Goal: Register for event/course

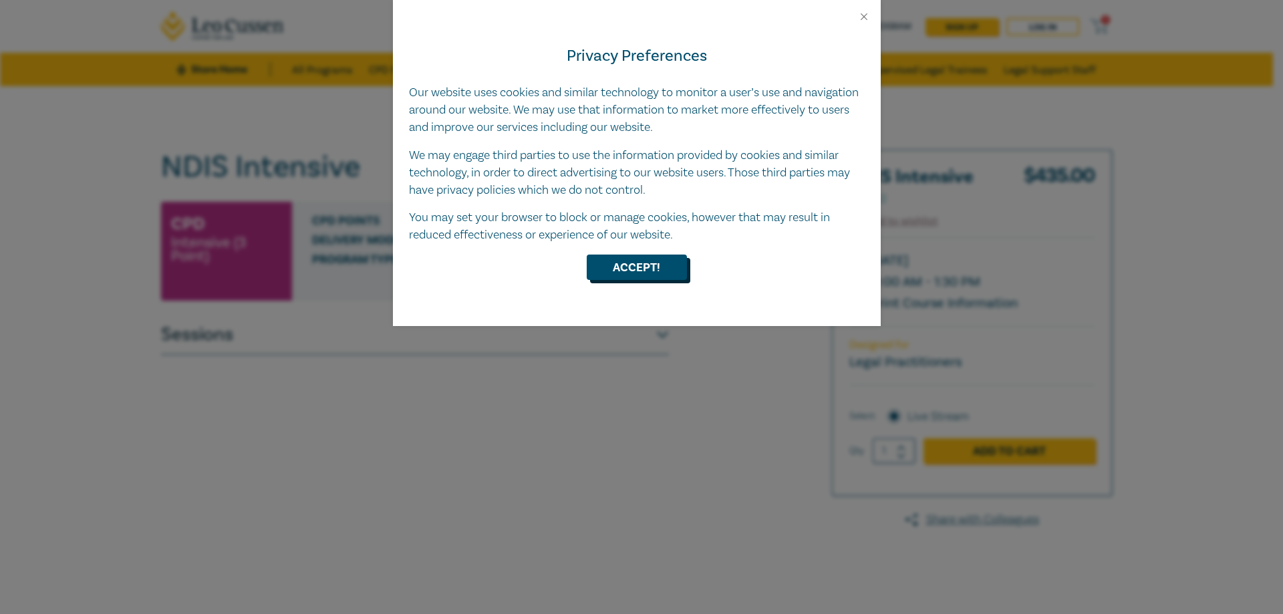
click at [656, 265] on button "Accept!" at bounding box center [637, 267] width 100 height 25
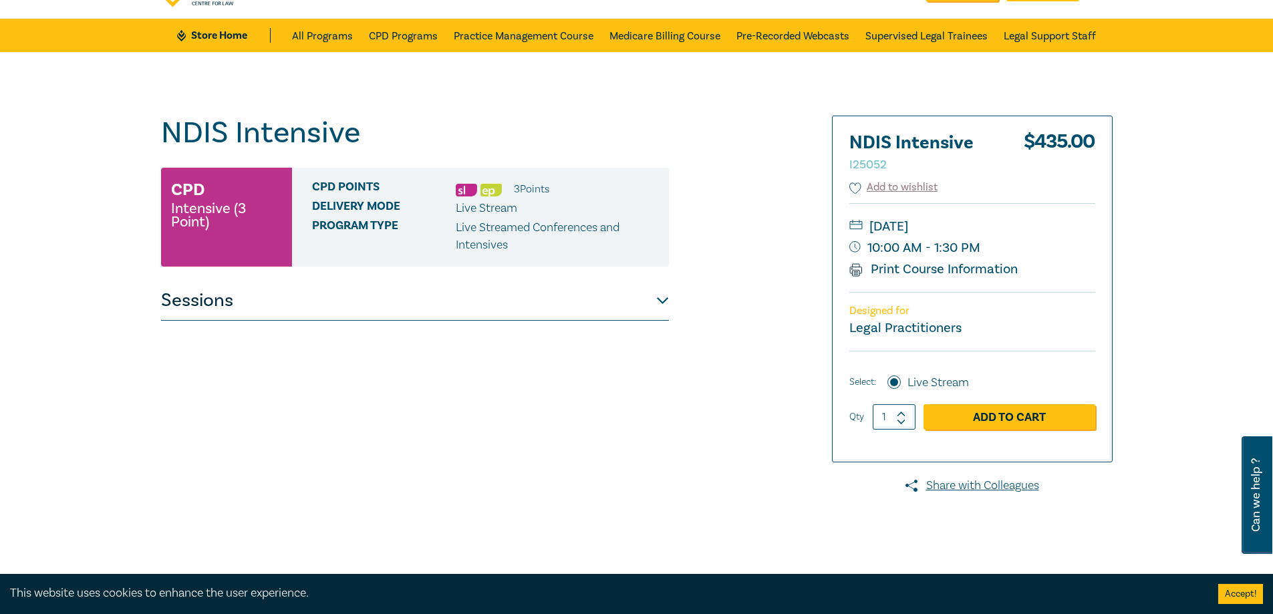
scroll to position [67, 0]
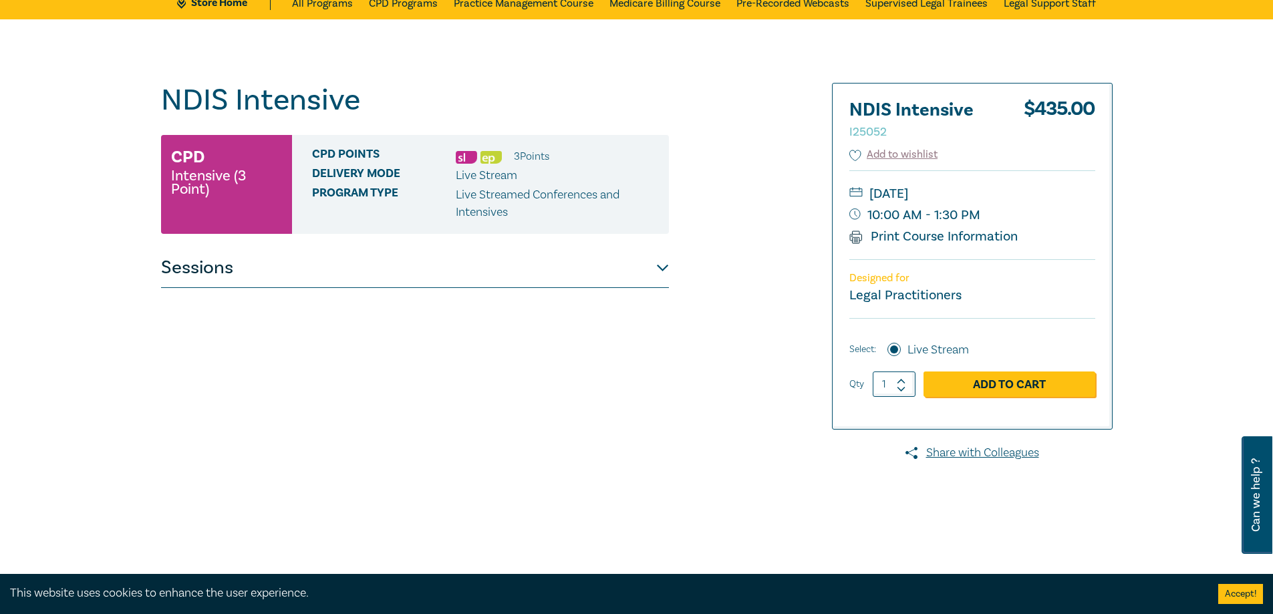
click at [656, 268] on button "Sessions" at bounding box center [415, 268] width 508 height 40
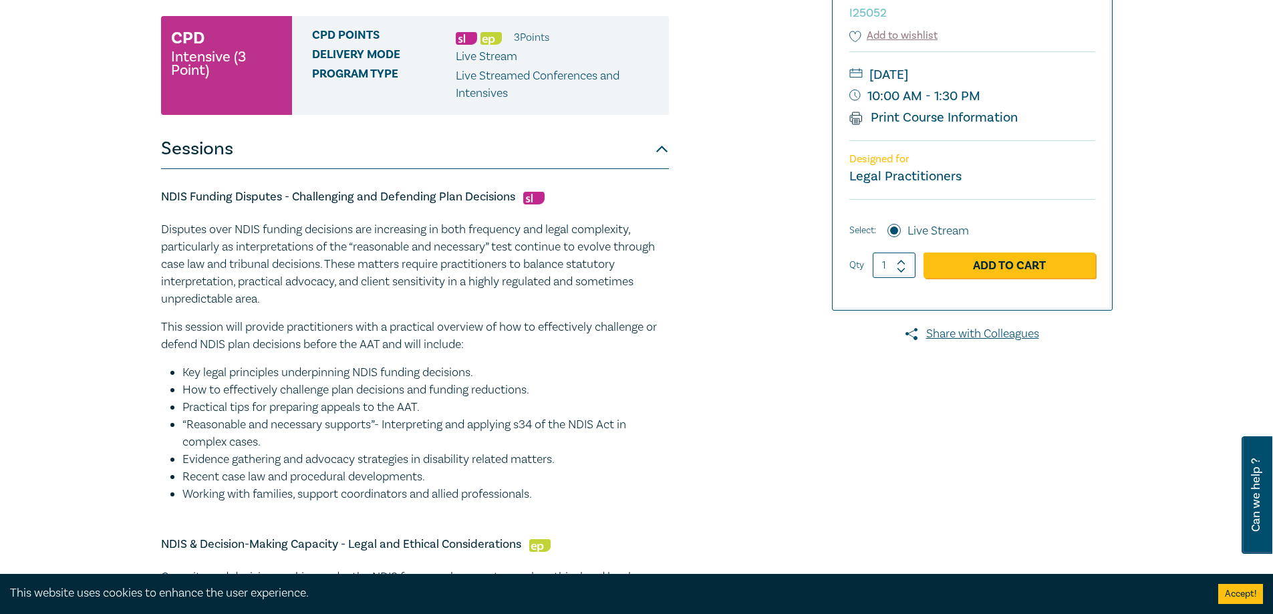
scroll to position [0, 0]
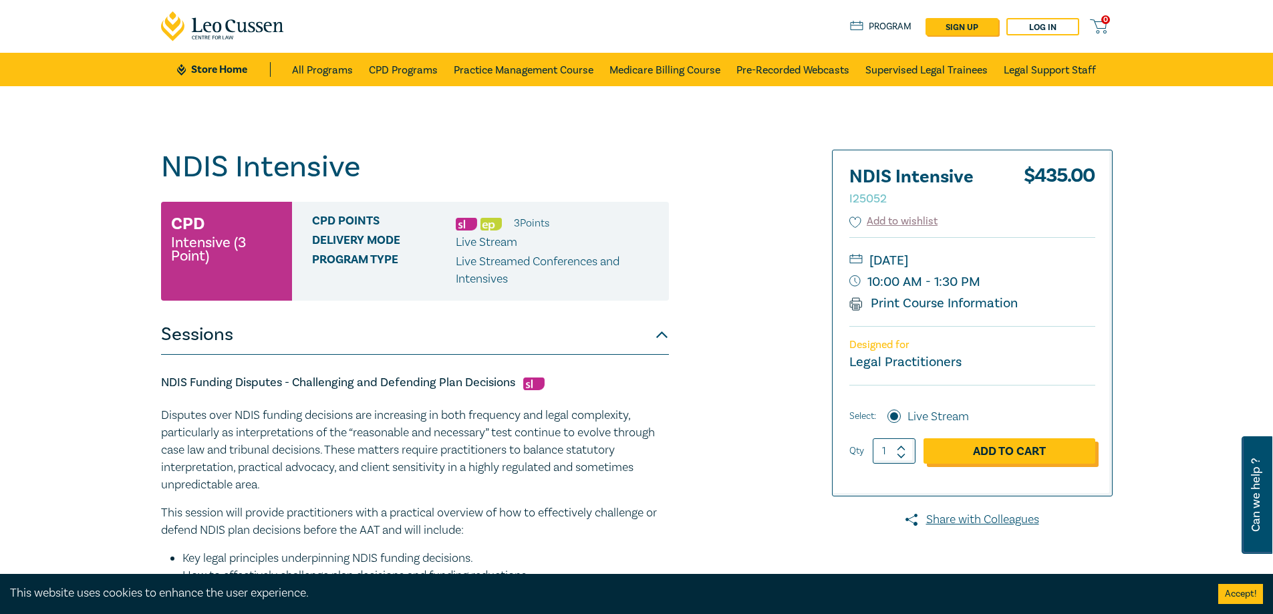
click at [1000, 453] on link "Add to Cart" at bounding box center [1010, 450] width 172 height 25
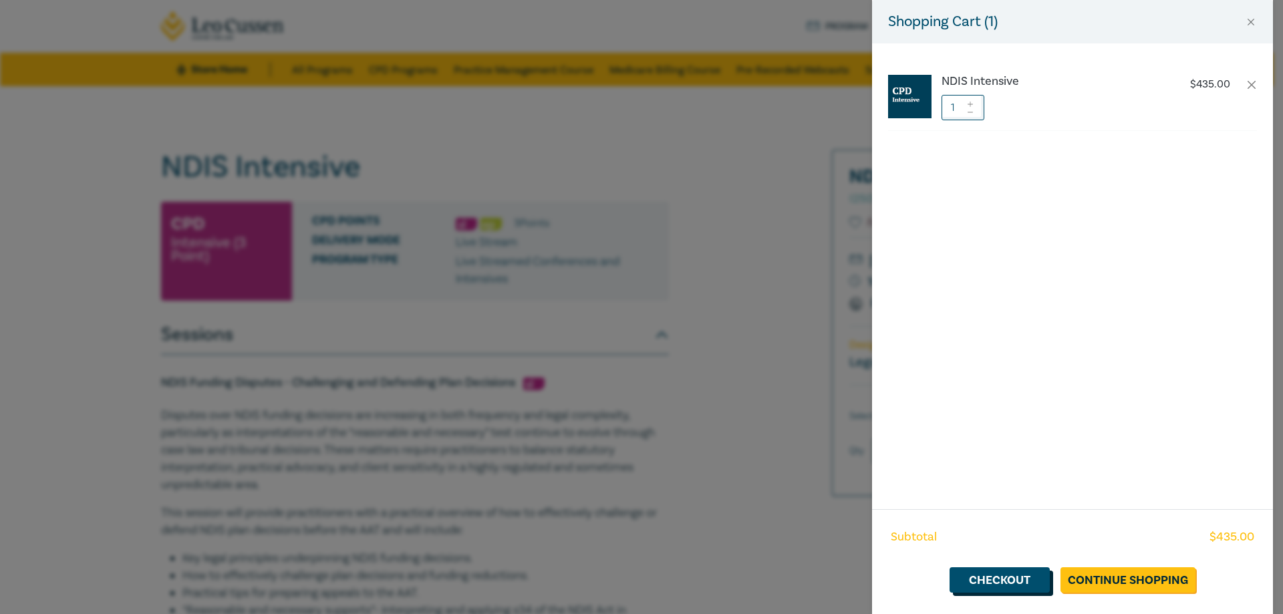
click at [1028, 582] on link "Checkout" at bounding box center [1000, 579] width 100 height 25
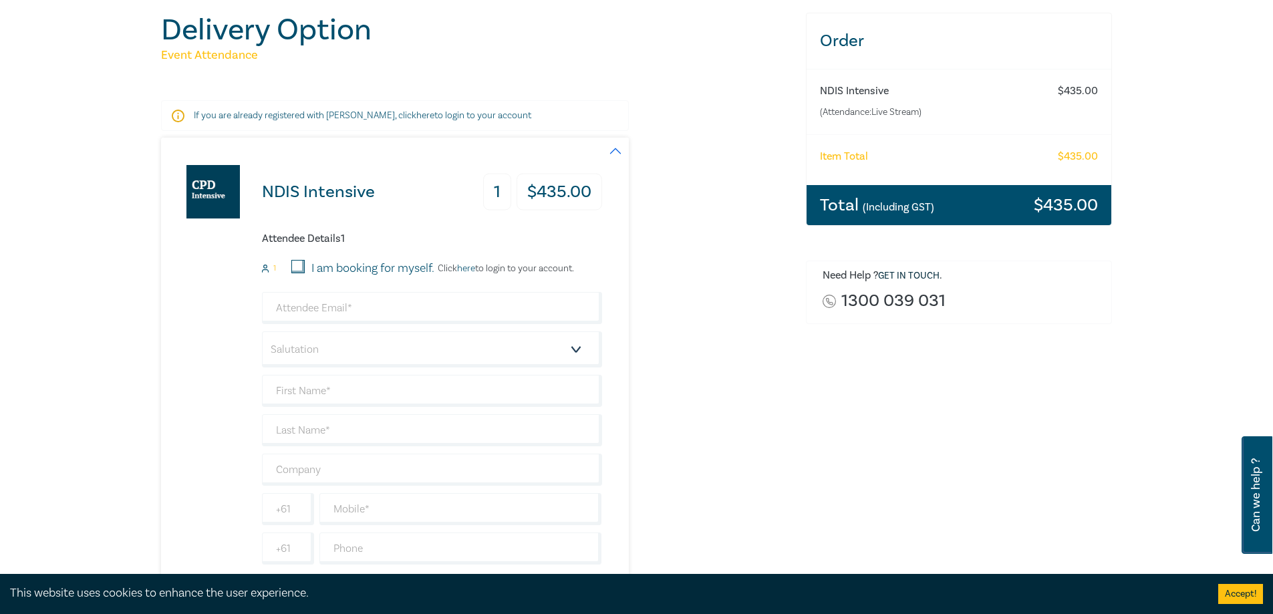
scroll to position [134, 0]
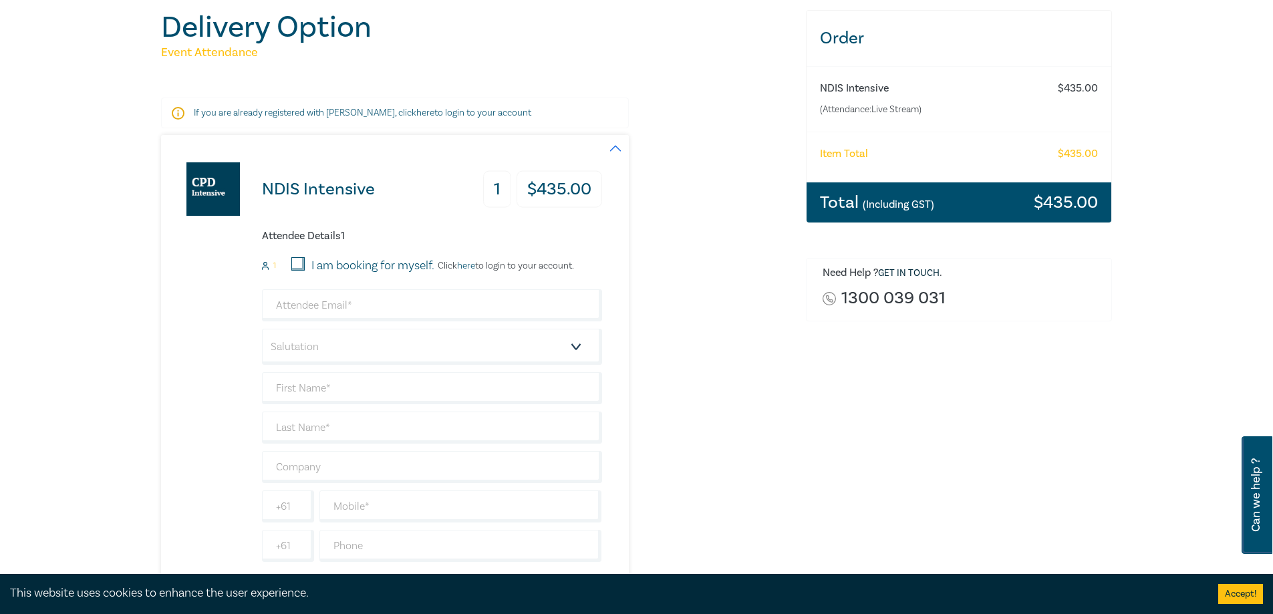
click at [299, 261] on input "I am booking for myself." at bounding box center [297, 263] width 13 height 13
checkbox input "true"
click at [321, 311] on input "email" at bounding box center [432, 305] width 340 height 32
type input "[DOMAIN_NAME][EMAIL_ADDRESS][DOMAIN_NAME]"
drag, startPoint x: 337, startPoint y: 384, endPoint x: 346, endPoint y: 372, distance: 15.4
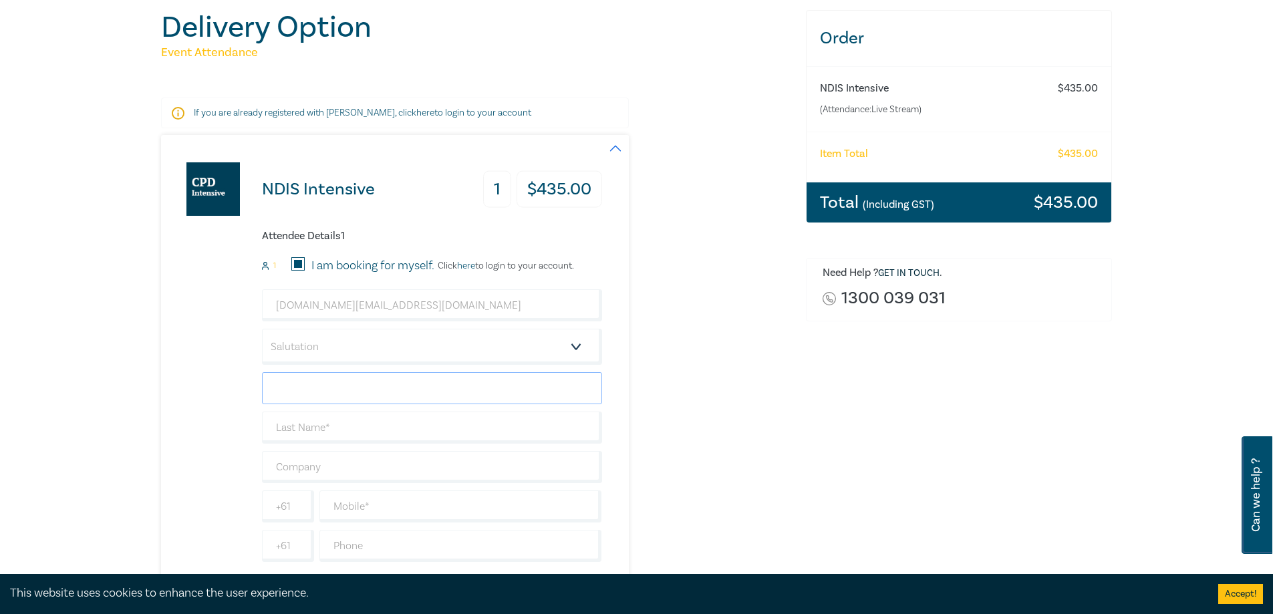
click at [336, 381] on input "text" at bounding box center [432, 388] width 340 height 32
type input "Cate"
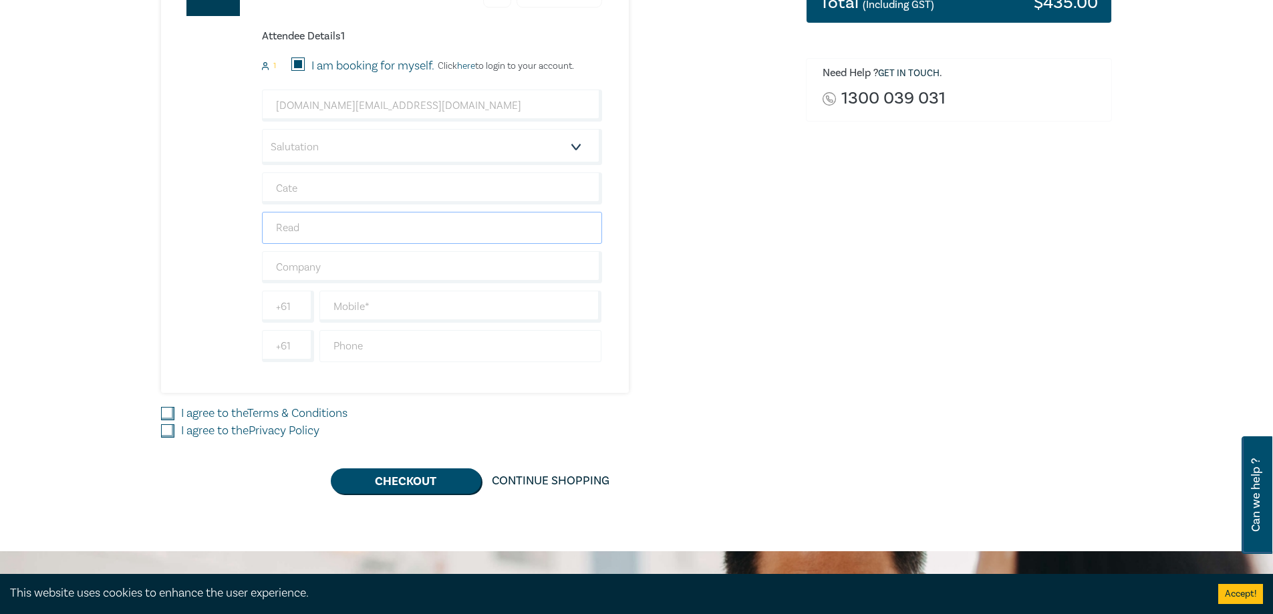
scroll to position [334, 0]
type input "Read"
click at [369, 314] on input "text" at bounding box center [461, 306] width 283 height 32
type input "0400822587"
drag, startPoint x: 168, startPoint y: 410, endPoint x: 164, endPoint y: 434, distance: 25.1
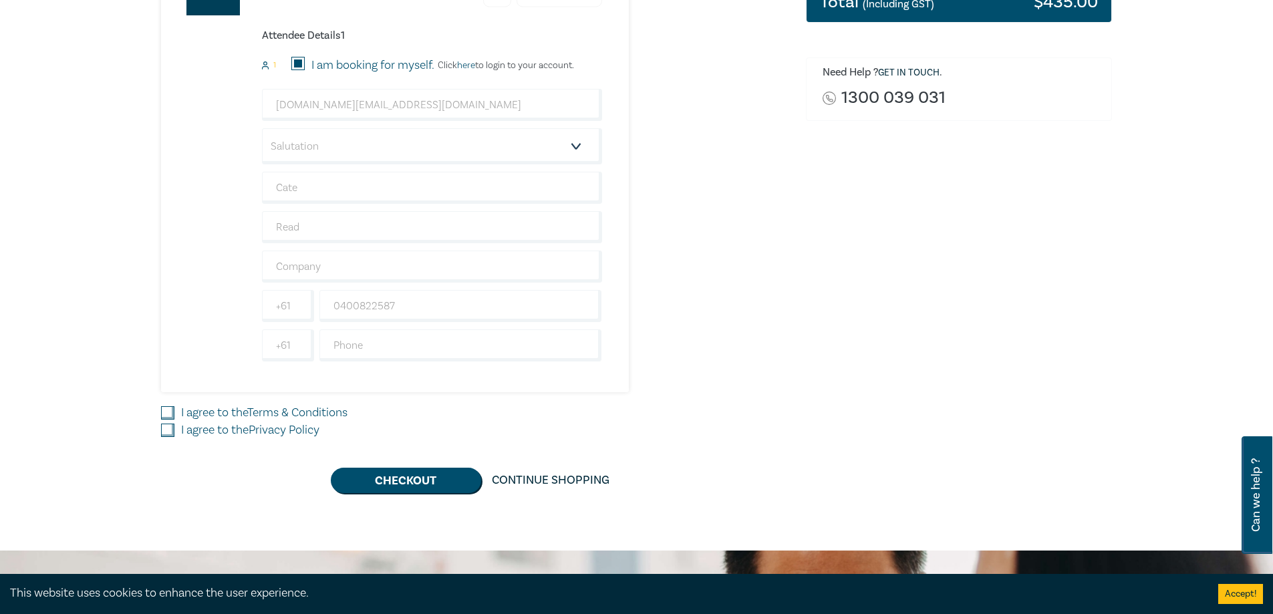
click at [168, 411] on input "I agree to the Terms & Conditions" at bounding box center [167, 412] width 13 height 13
checkbox input "true"
drag, startPoint x: 167, startPoint y: 431, endPoint x: 182, endPoint y: 432, distance: 15.4
click at [173, 430] on input "I agree to the Privacy Policy" at bounding box center [167, 430] width 13 height 13
checkbox input "true"
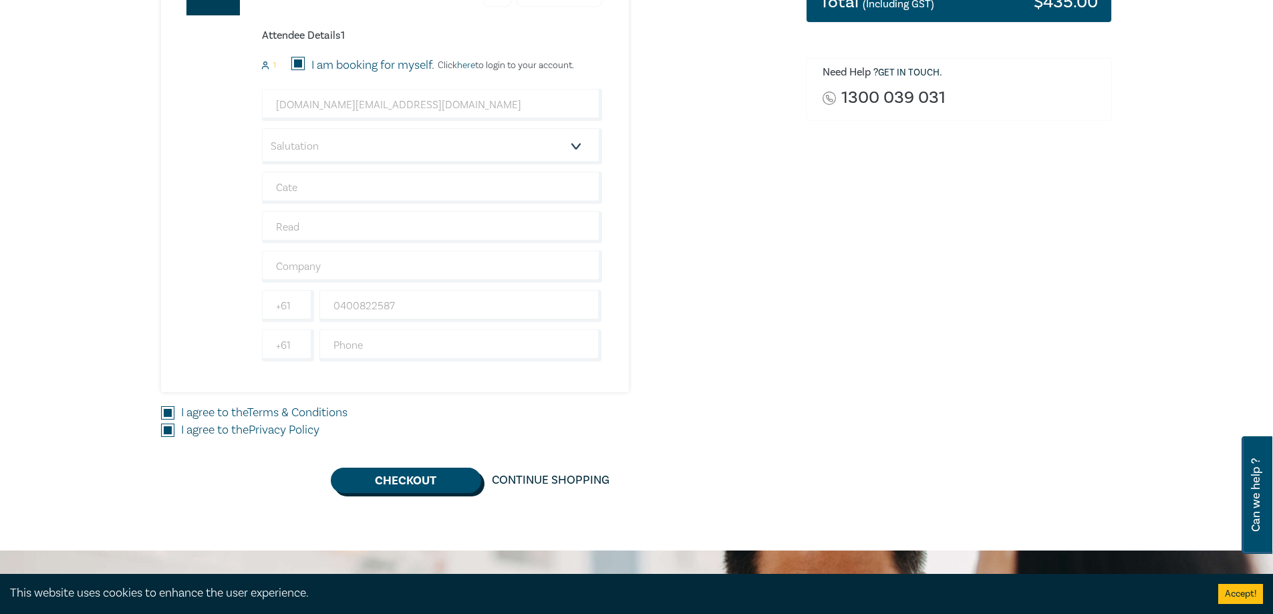
click at [410, 479] on button "Checkout" at bounding box center [406, 480] width 150 height 25
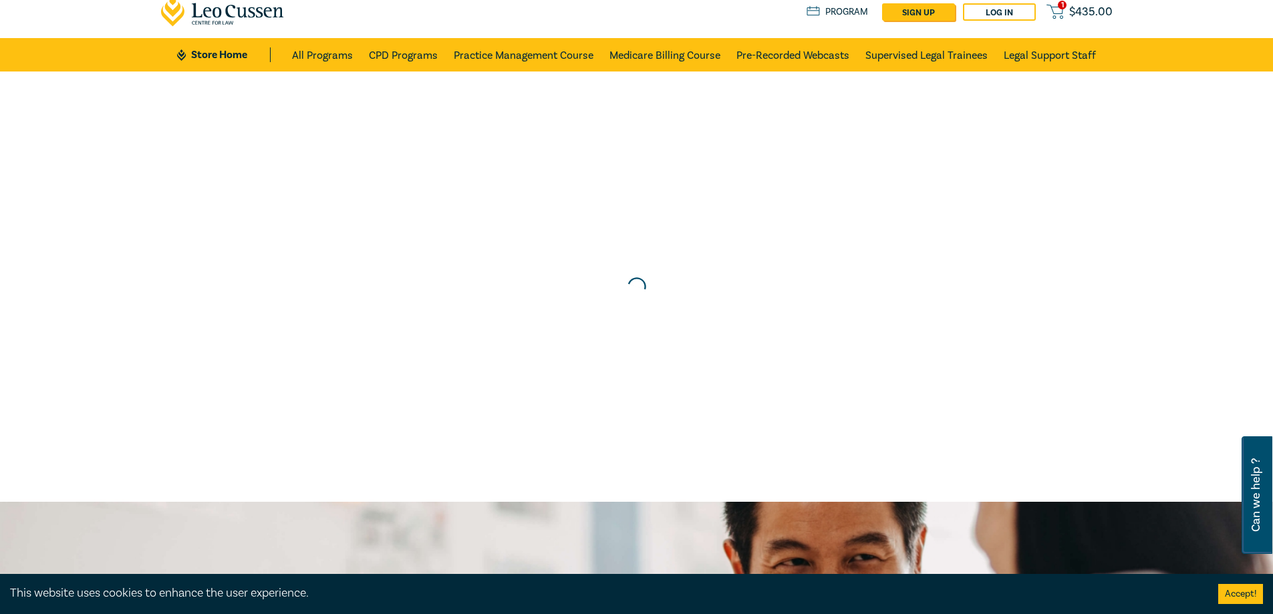
scroll to position [0, 0]
